Goal: Check status: Check status

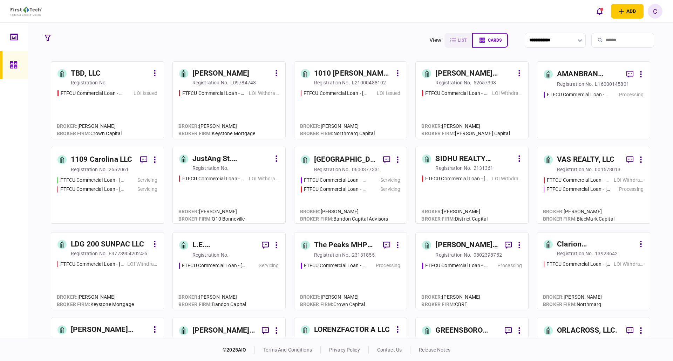
click at [102, 74] on div "TBD, LLC" at bounding box center [110, 73] width 78 height 11
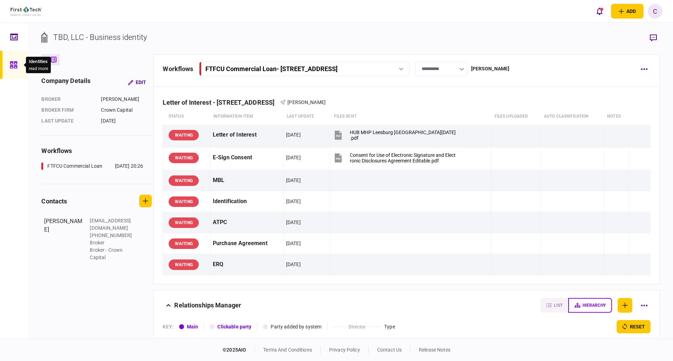
click at [14, 67] on icon at bounding box center [13, 64] width 7 height 7
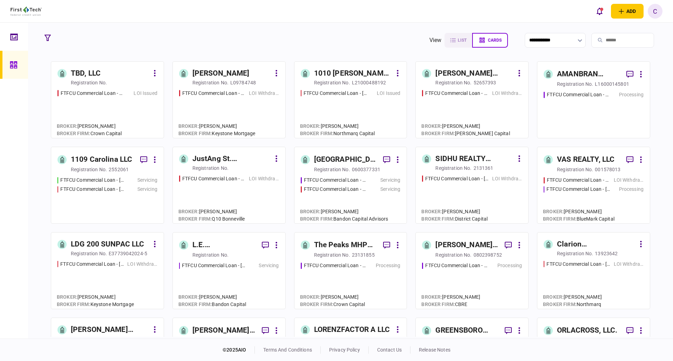
click at [349, 74] on div "1010 [PERSON_NAME] ST LLC" at bounding box center [353, 73] width 78 height 11
